Goal: Navigation & Orientation: Find specific page/section

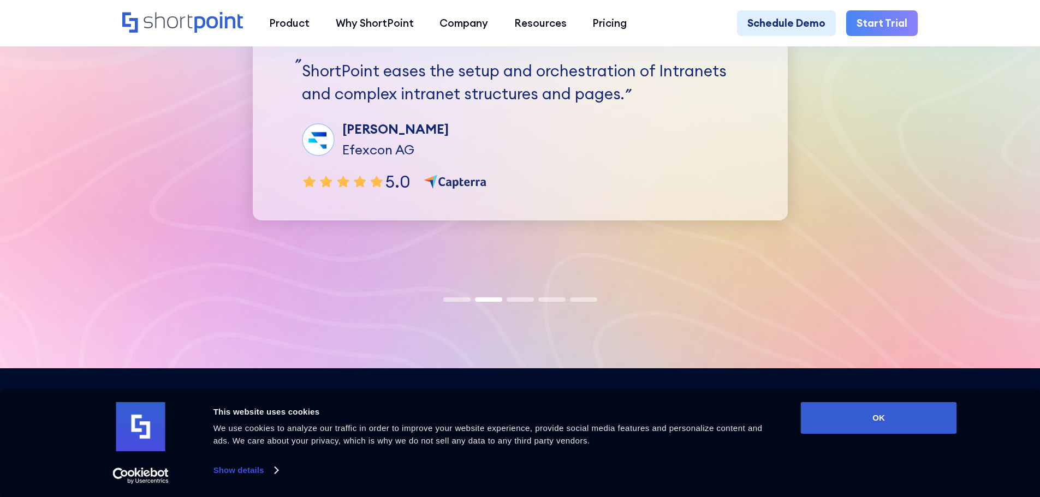
scroll to position [3440, 0]
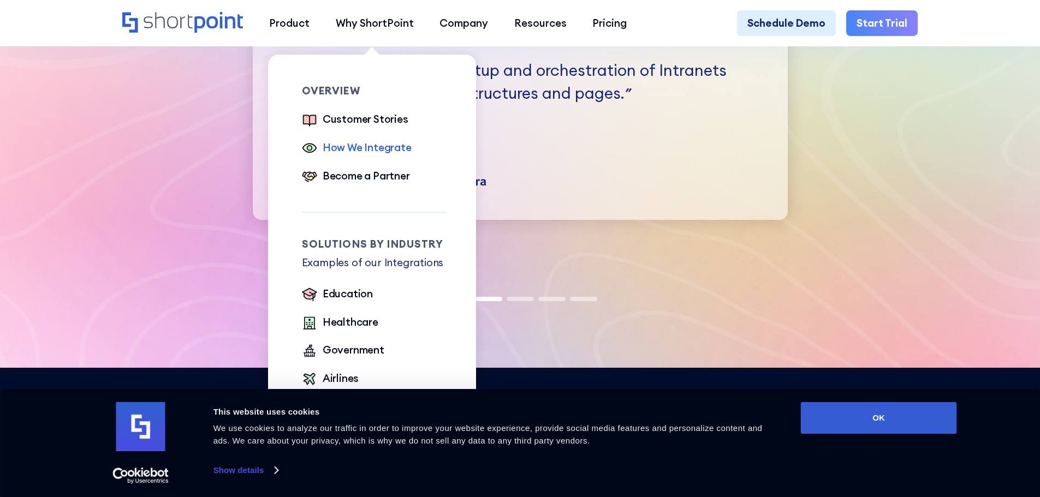
click at [359, 149] on div "How We Integrate" at bounding box center [367, 148] width 89 height 16
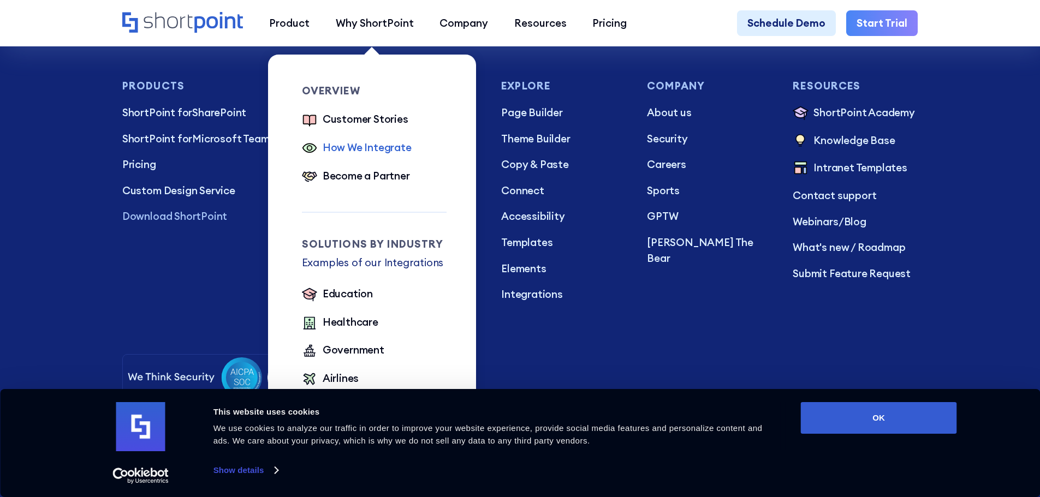
scroll to position [1431, 0]
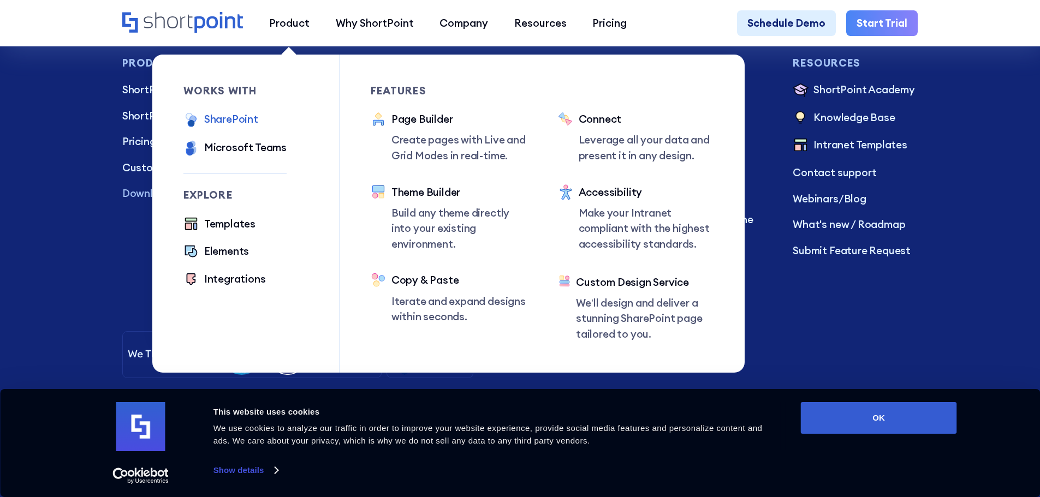
click at [225, 121] on div "SharePoint" at bounding box center [231, 119] width 54 height 16
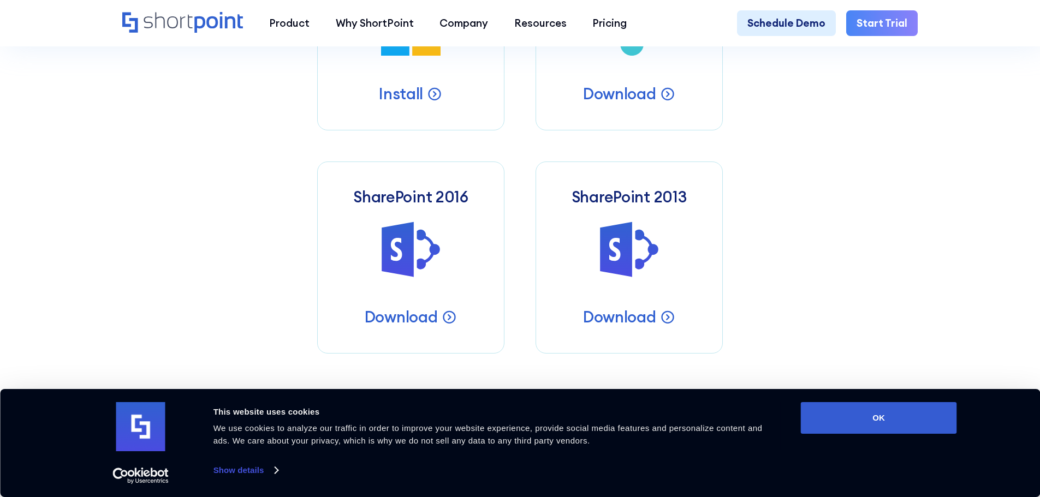
scroll to position [710, 0]
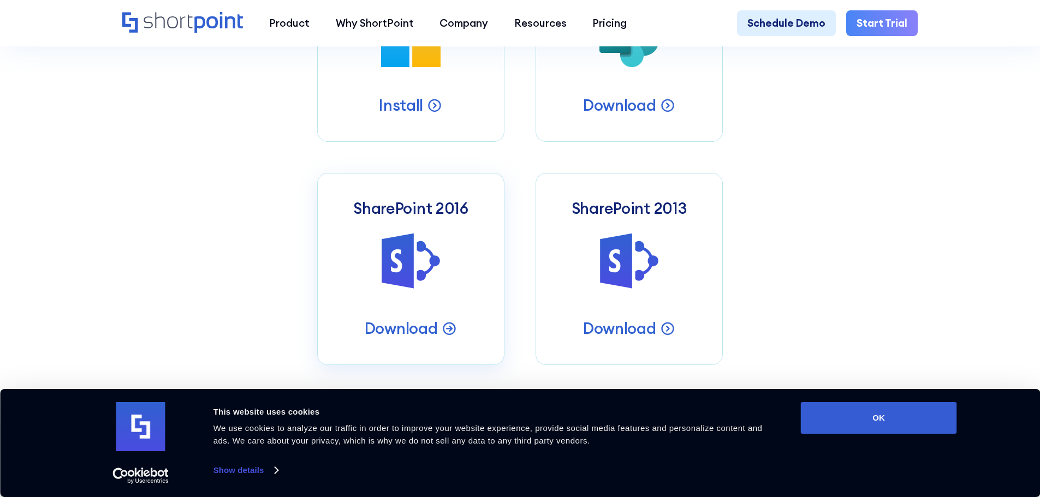
click at [441, 228] on link "SharePoint 2016 SharePoint 2016 Server Intranets Download" at bounding box center [410, 269] width 187 height 192
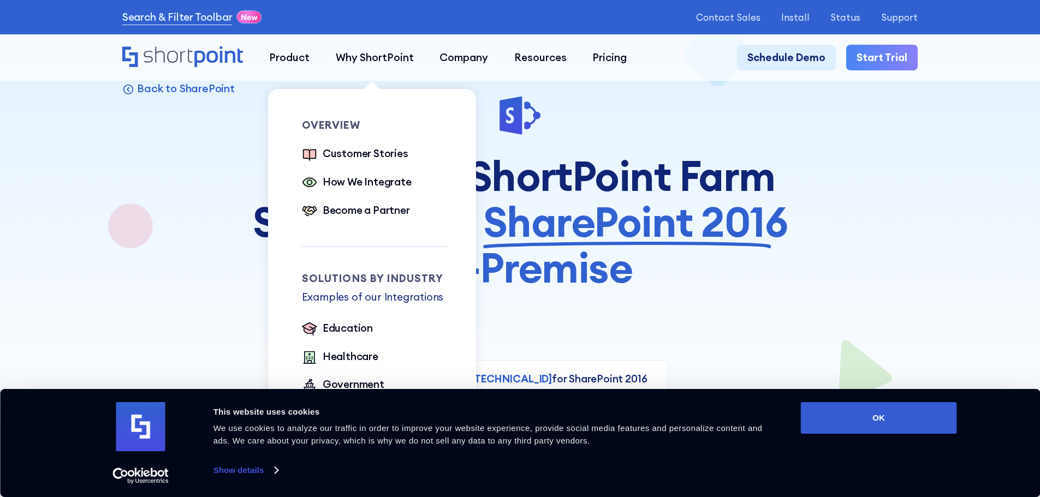
scroll to position [55, 0]
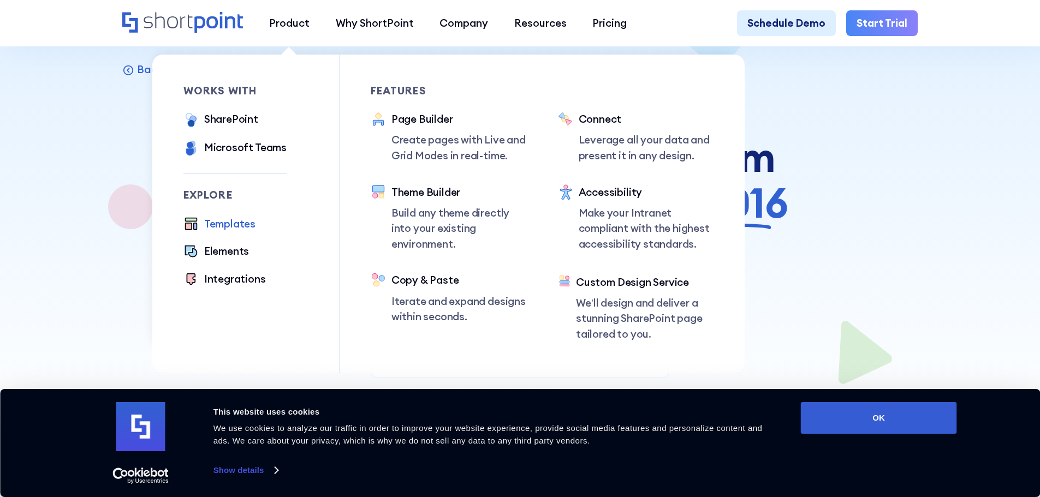
click at [228, 225] on div "Templates" at bounding box center [229, 224] width 51 height 16
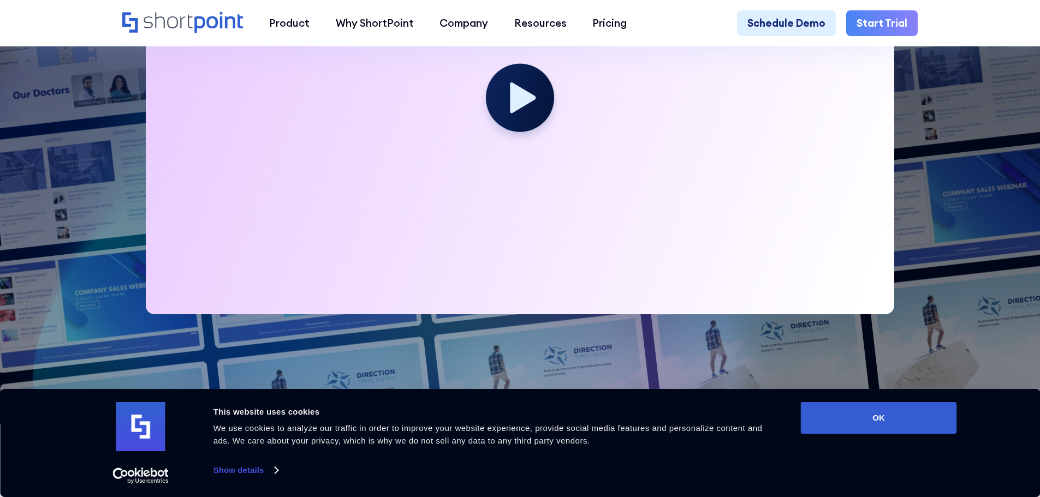
scroll to position [491, 0]
